Goal: Find specific page/section: Find specific page/section

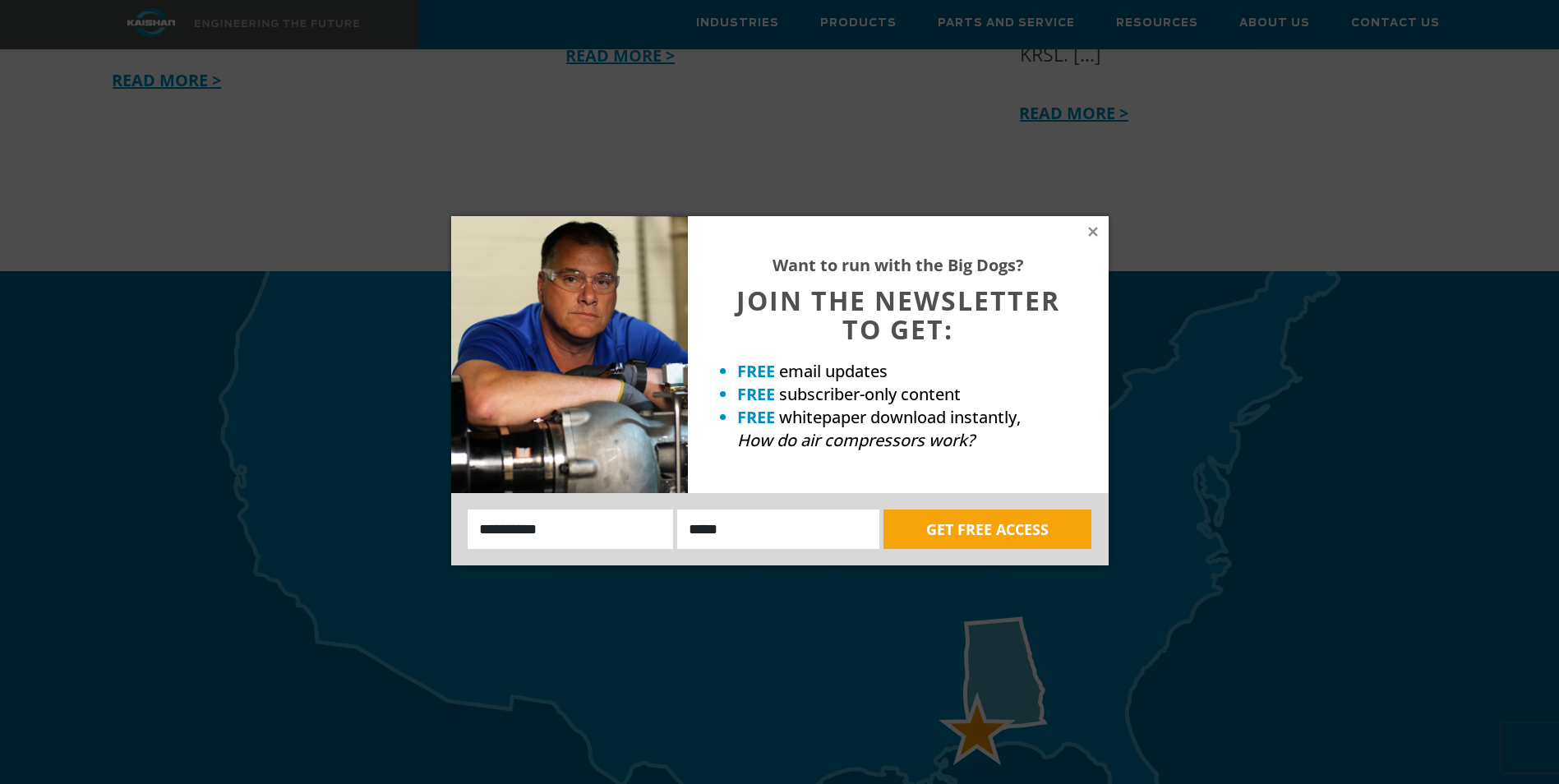
scroll to position [4667, 0]
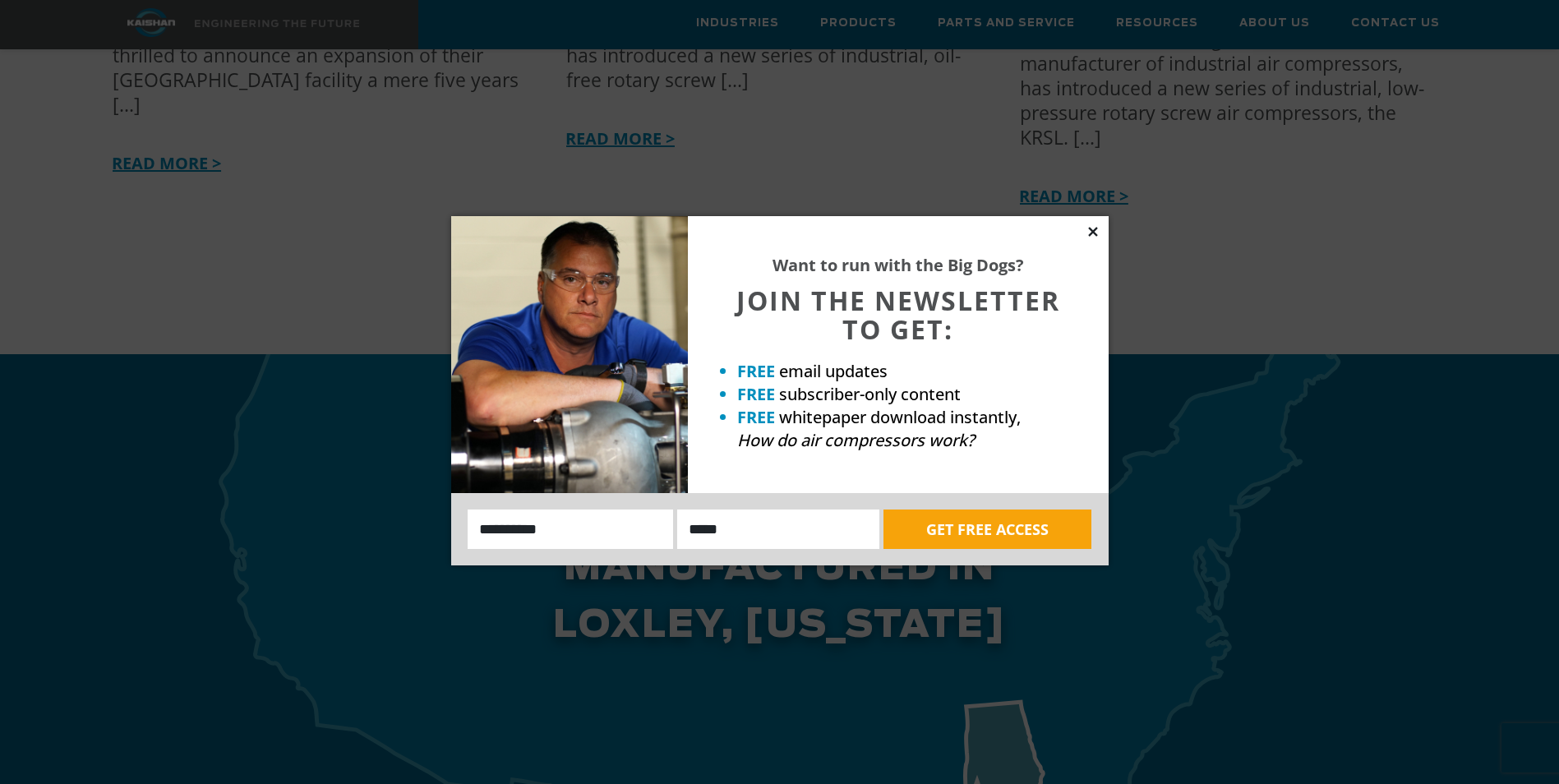
click at [1086, 228] on icon at bounding box center [1093, 232] width 15 height 15
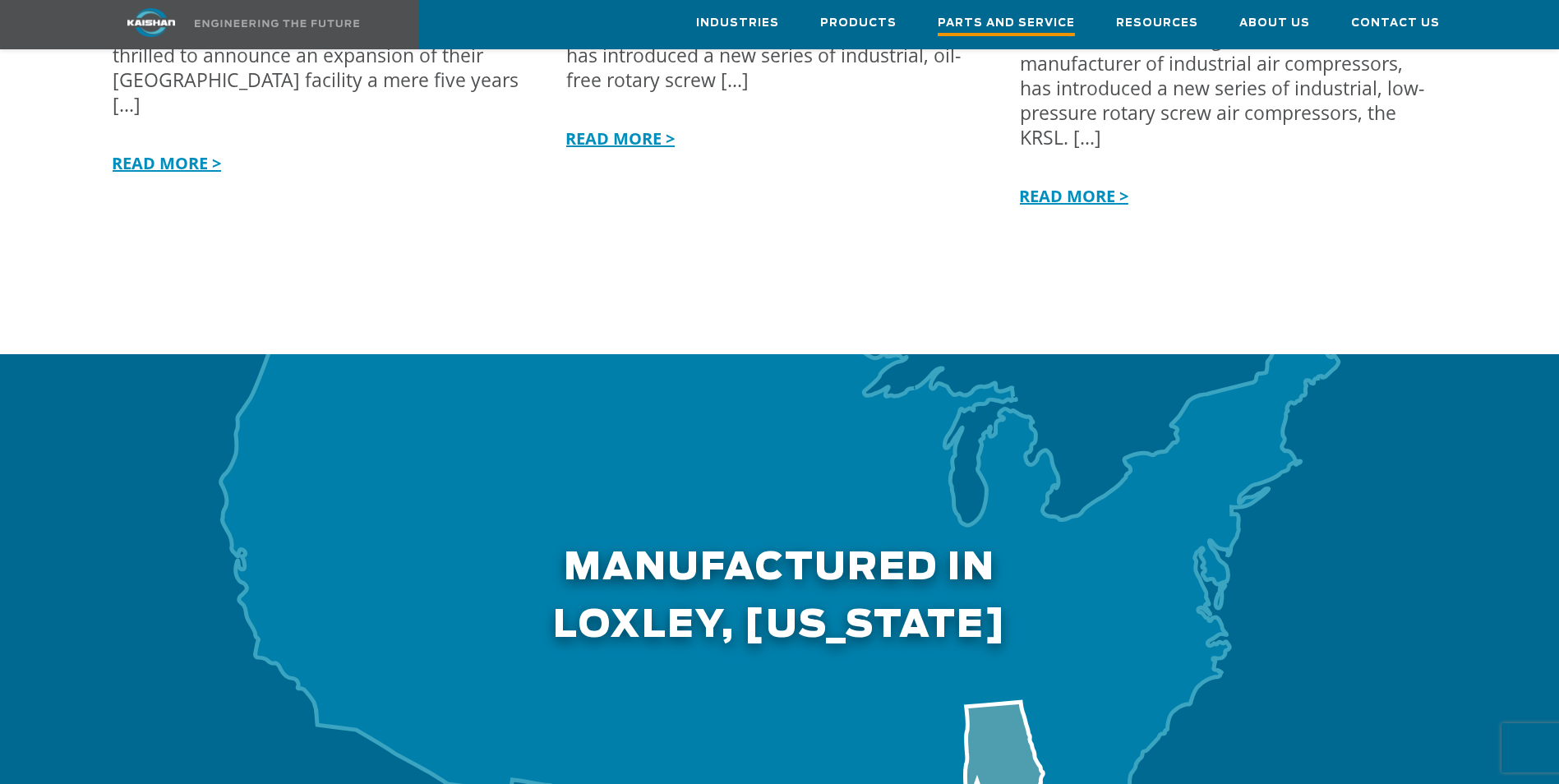
click at [980, 22] on span "Parts and Service" at bounding box center [1006, 25] width 137 height 22
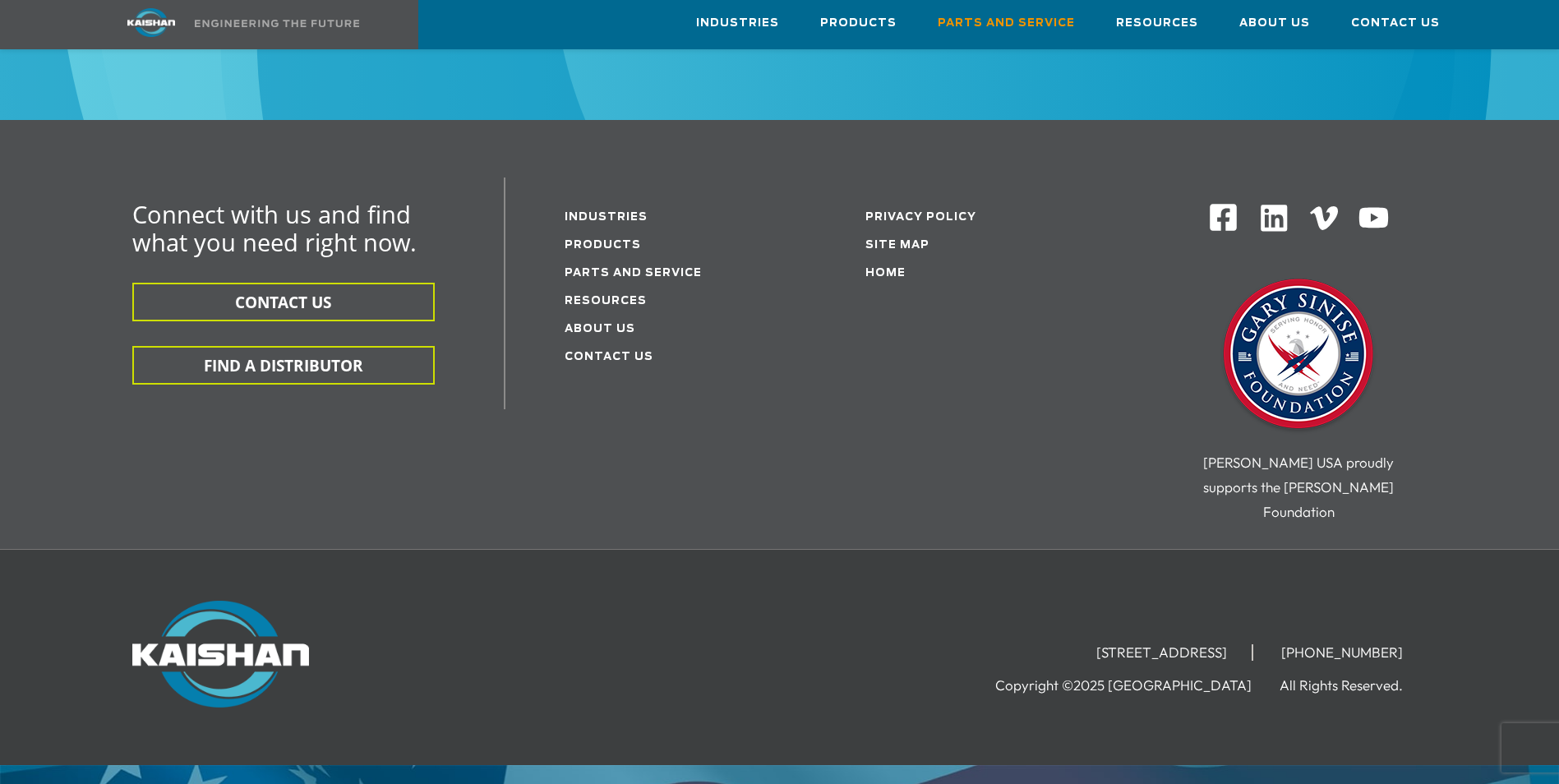
scroll to position [2198, 0]
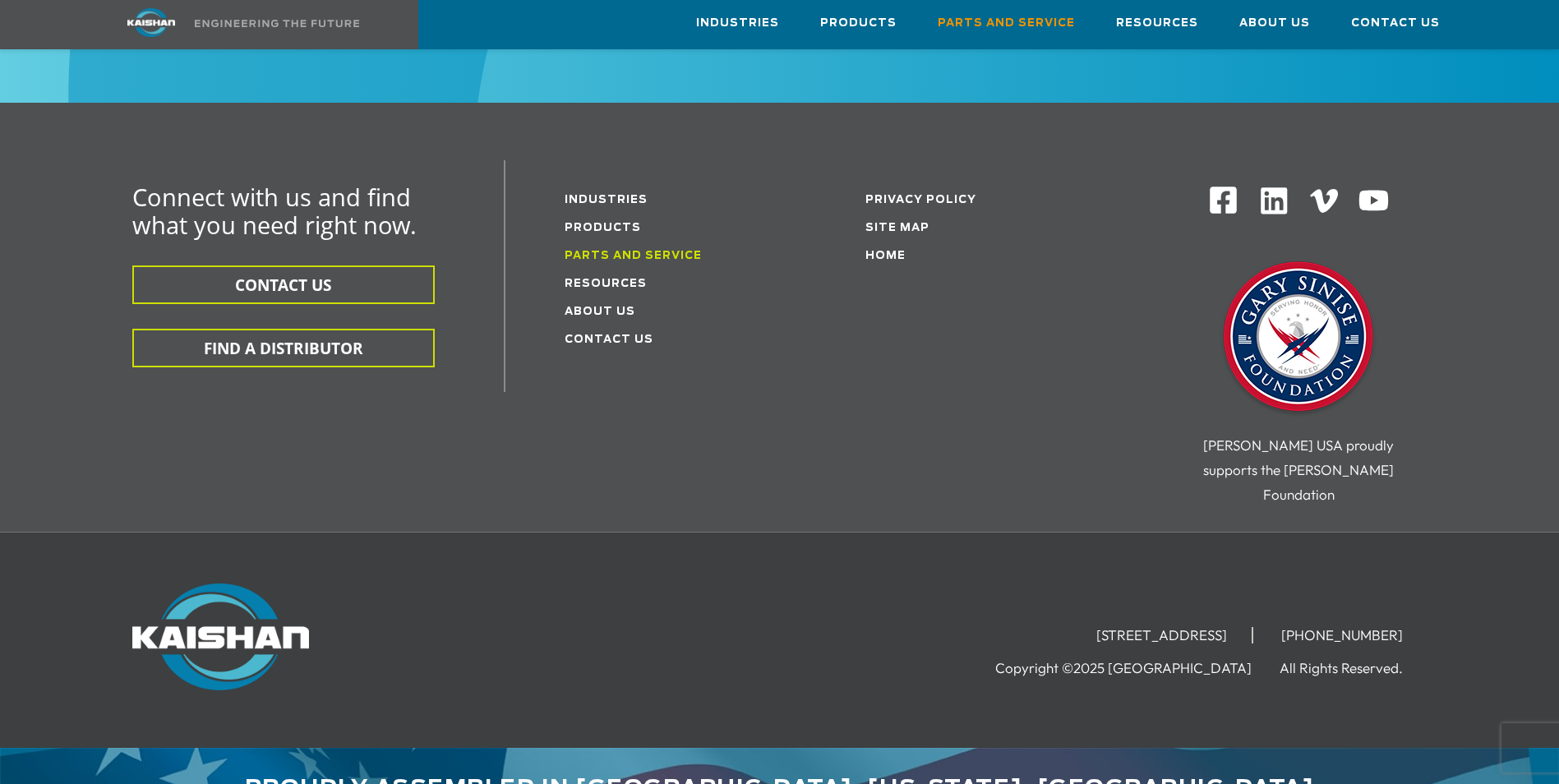
click at [599, 250] on link "Parts and service" at bounding box center [633, 256] width 137 height 11
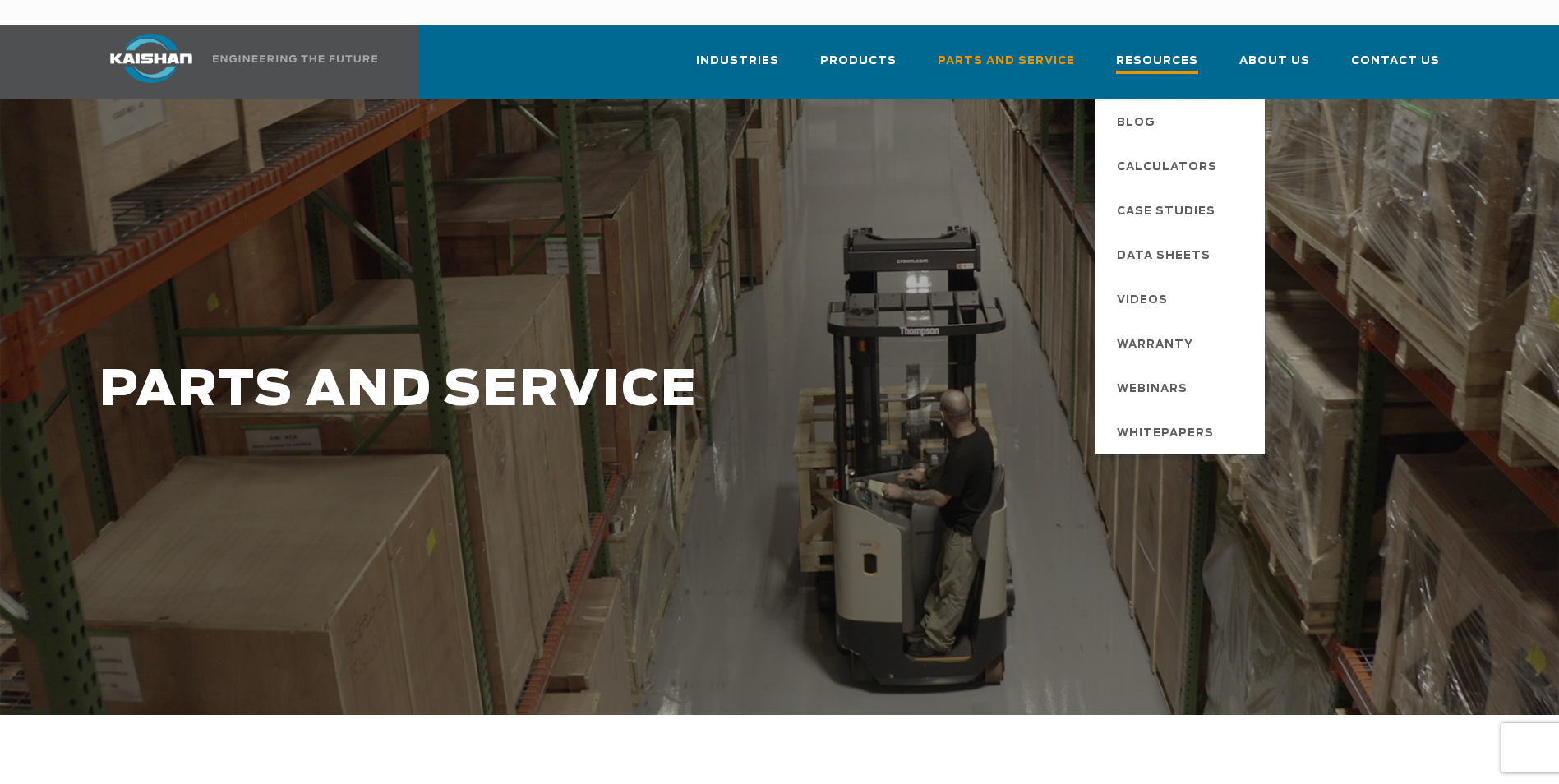
click at [1167, 52] on span "Resources" at bounding box center [1157, 63] width 82 height 22
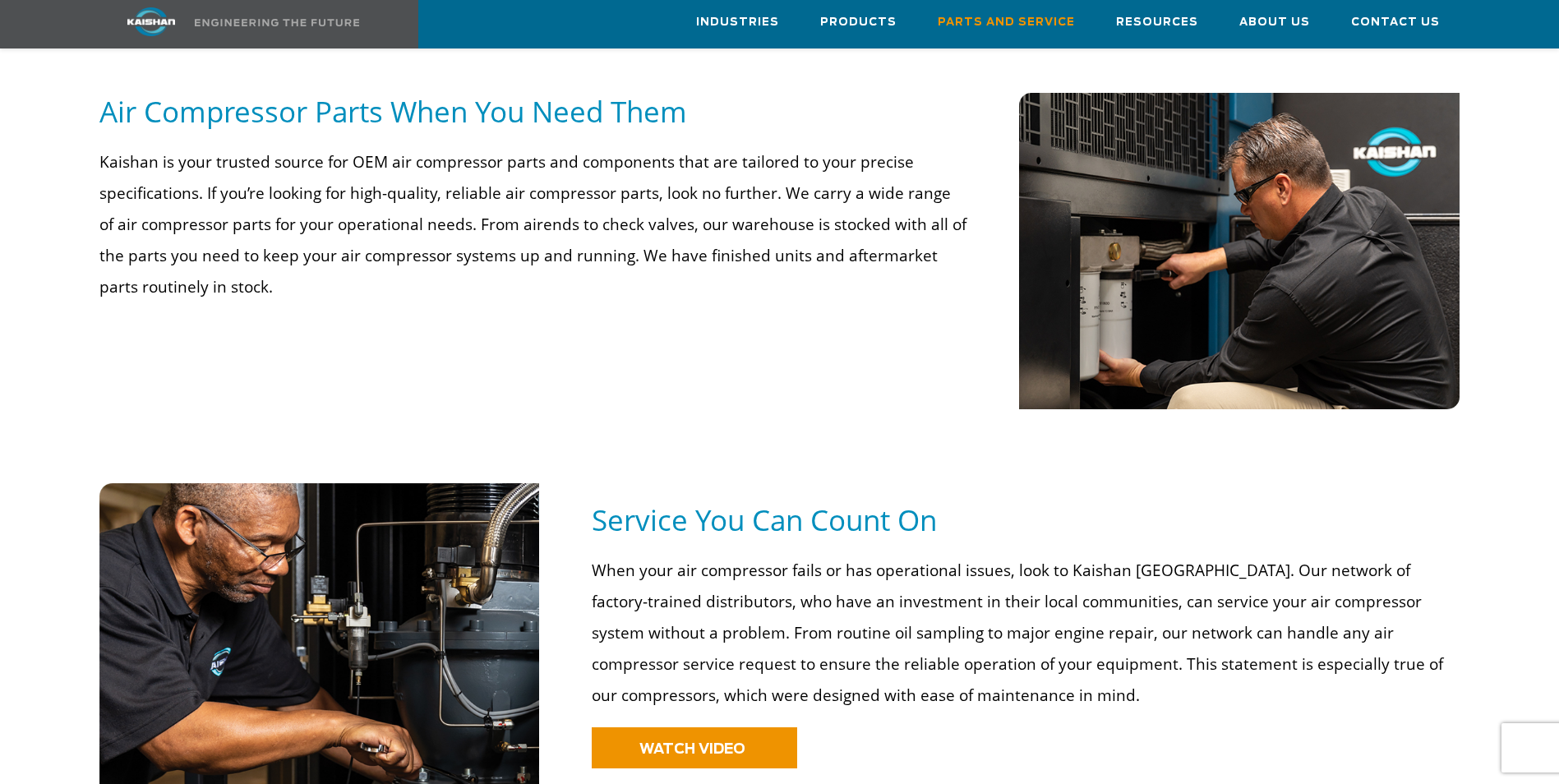
scroll to position [906, 0]
